Goal: Information Seeking & Learning: Learn about a topic

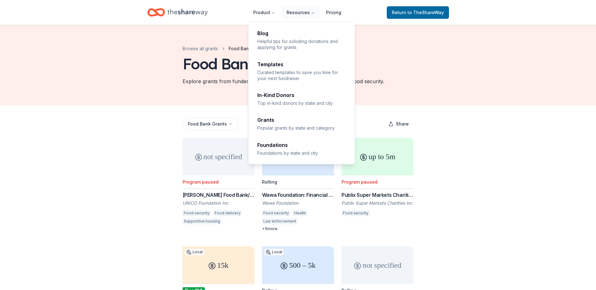
click at [296, 122] on div "Product Resources Pricing Blog Helpful tips for soliciting donations and applyi…" at bounding box center [298, 267] width 596 height 535
click at [306, 9] on button "Resources" at bounding box center [301, 12] width 38 height 13
click at [301, 13] on button "Resources" at bounding box center [301, 12] width 38 height 13
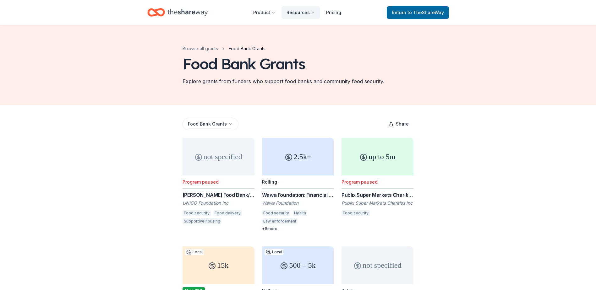
click at [300, 14] on button "Resources" at bounding box center [301, 12] width 38 height 13
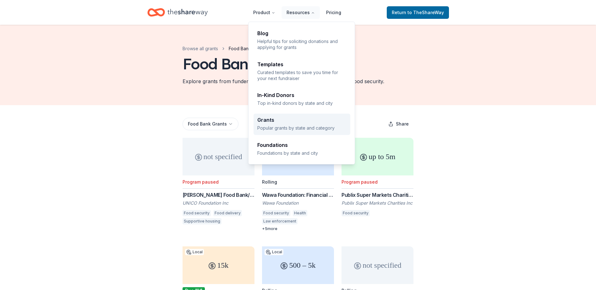
click at [306, 117] on link "Grants Popular grants by state and category" at bounding box center [302, 124] width 97 height 21
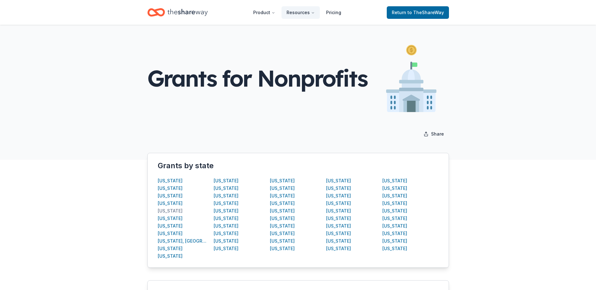
click at [177, 214] on div "[US_STATE]" at bounding box center [170, 211] width 25 height 8
click at [170, 212] on div "[US_STATE]" at bounding box center [170, 211] width 25 height 8
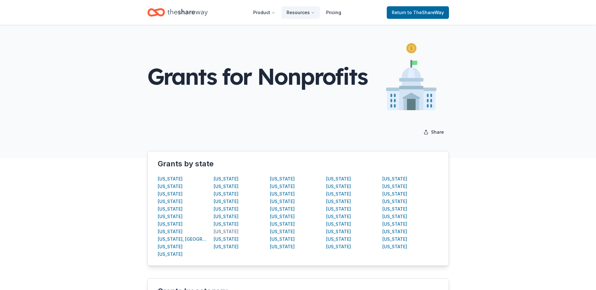
scroll to position [46, 0]
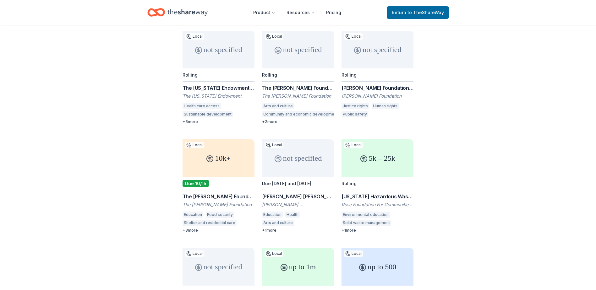
scroll to position [126, 0]
